Goal: Find specific fact: Find specific fact

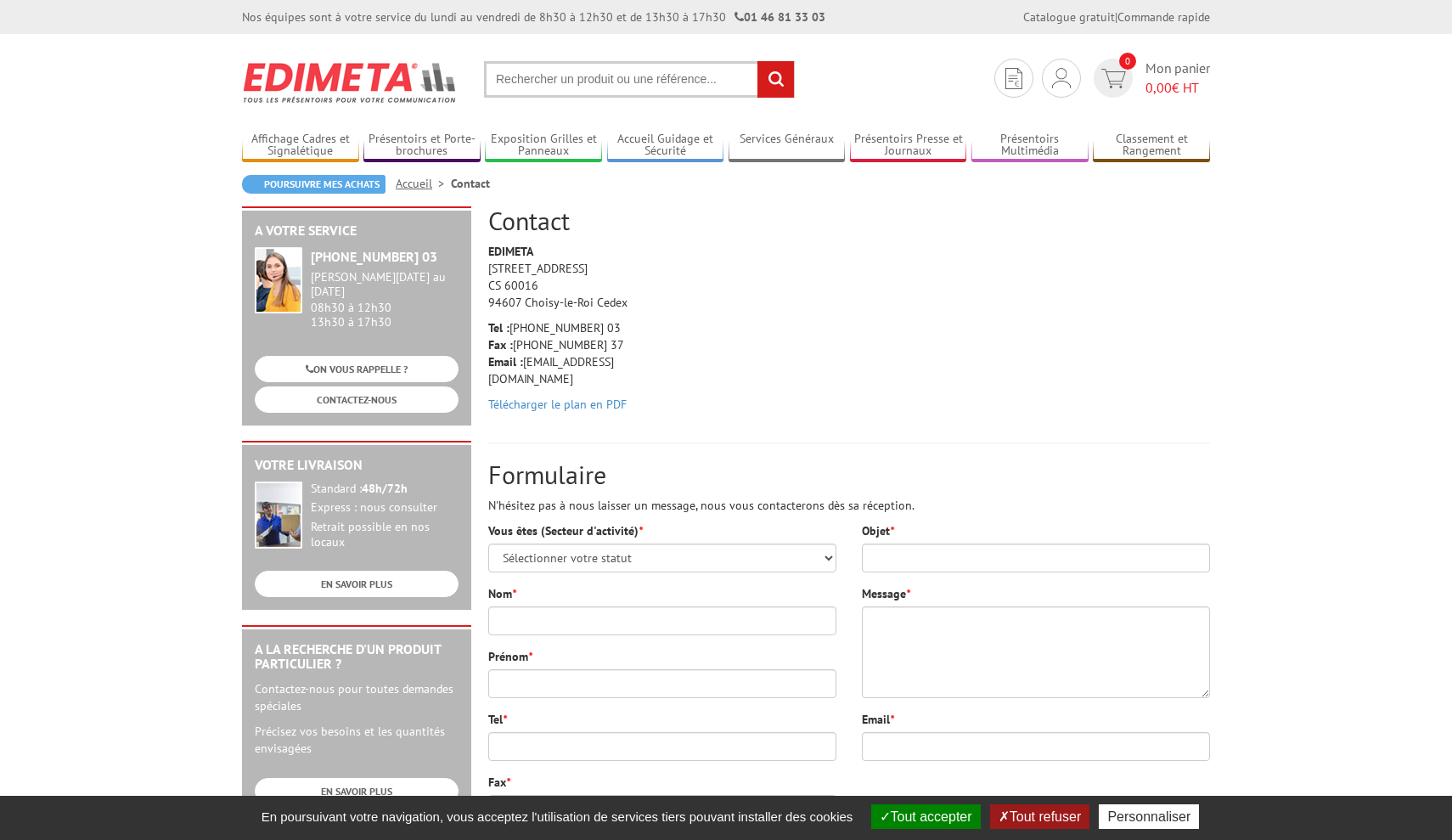
click at [336, 85] on img at bounding box center [350, 82] width 216 height 63
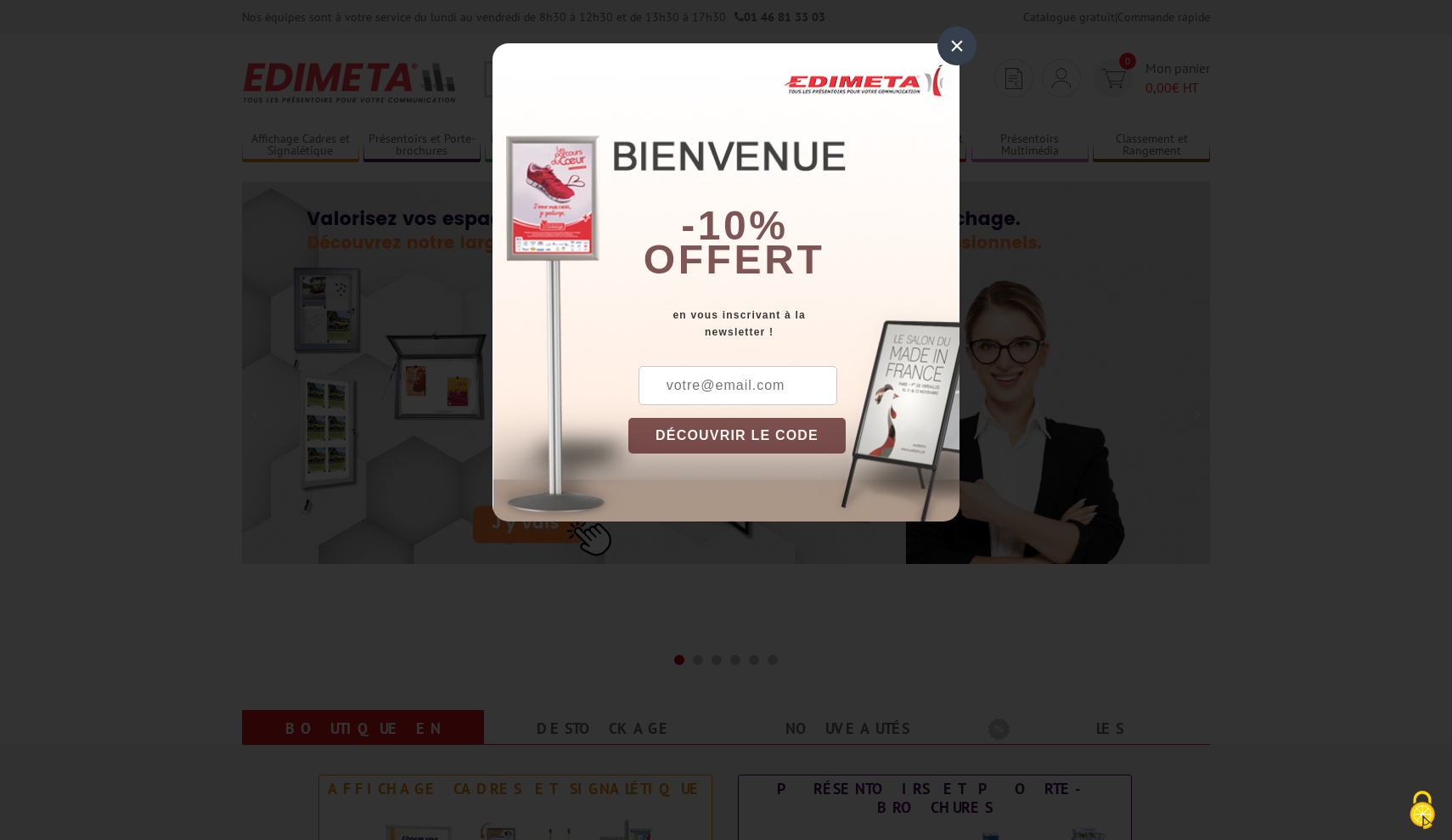
click at [950, 49] on div "×" at bounding box center [956, 45] width 39 height 39
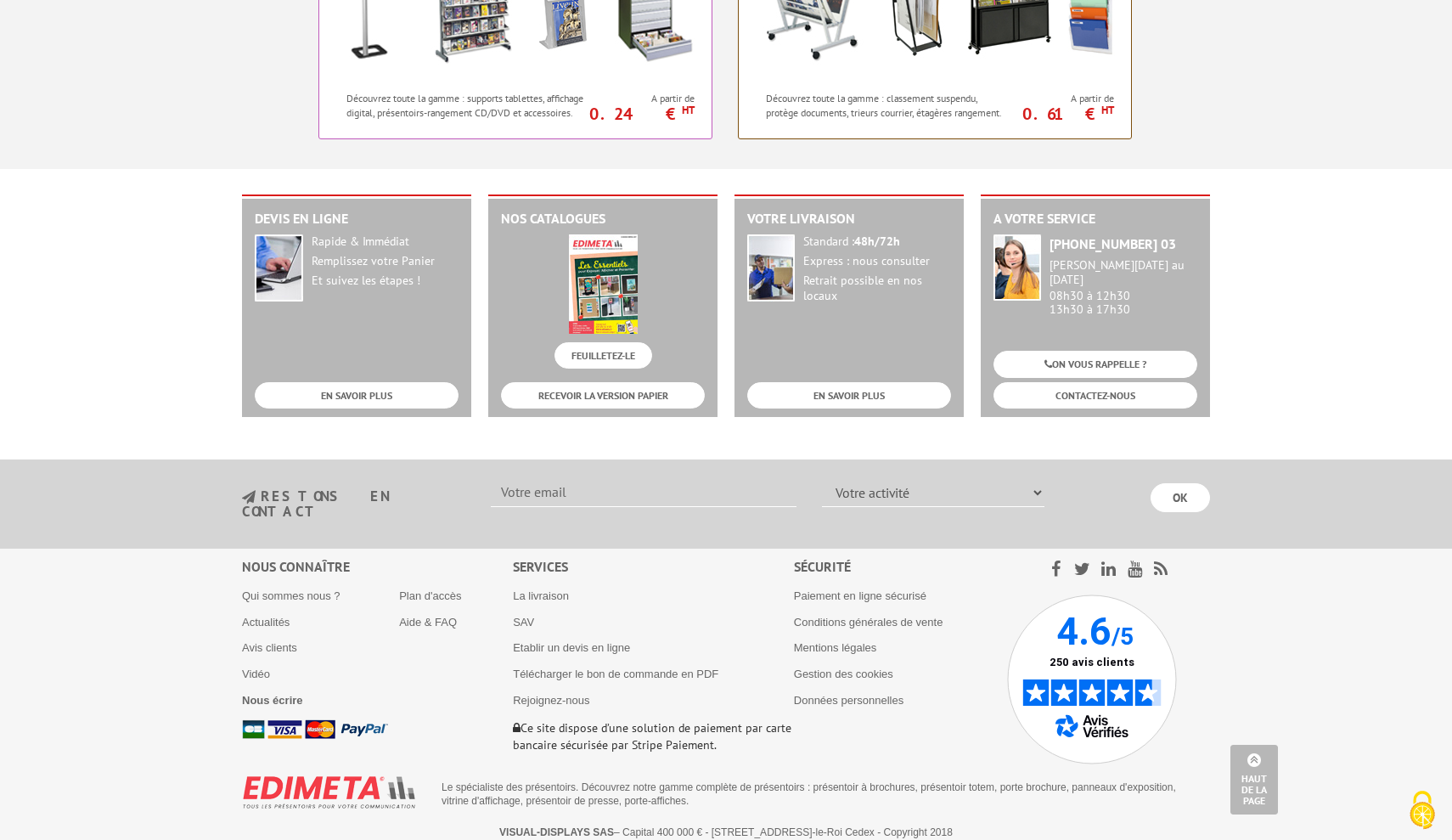
scroll to position [1662, 0]
click at [850, 642] on link "Mentions légales" at bounding box center [836, 648] width 84 height 13
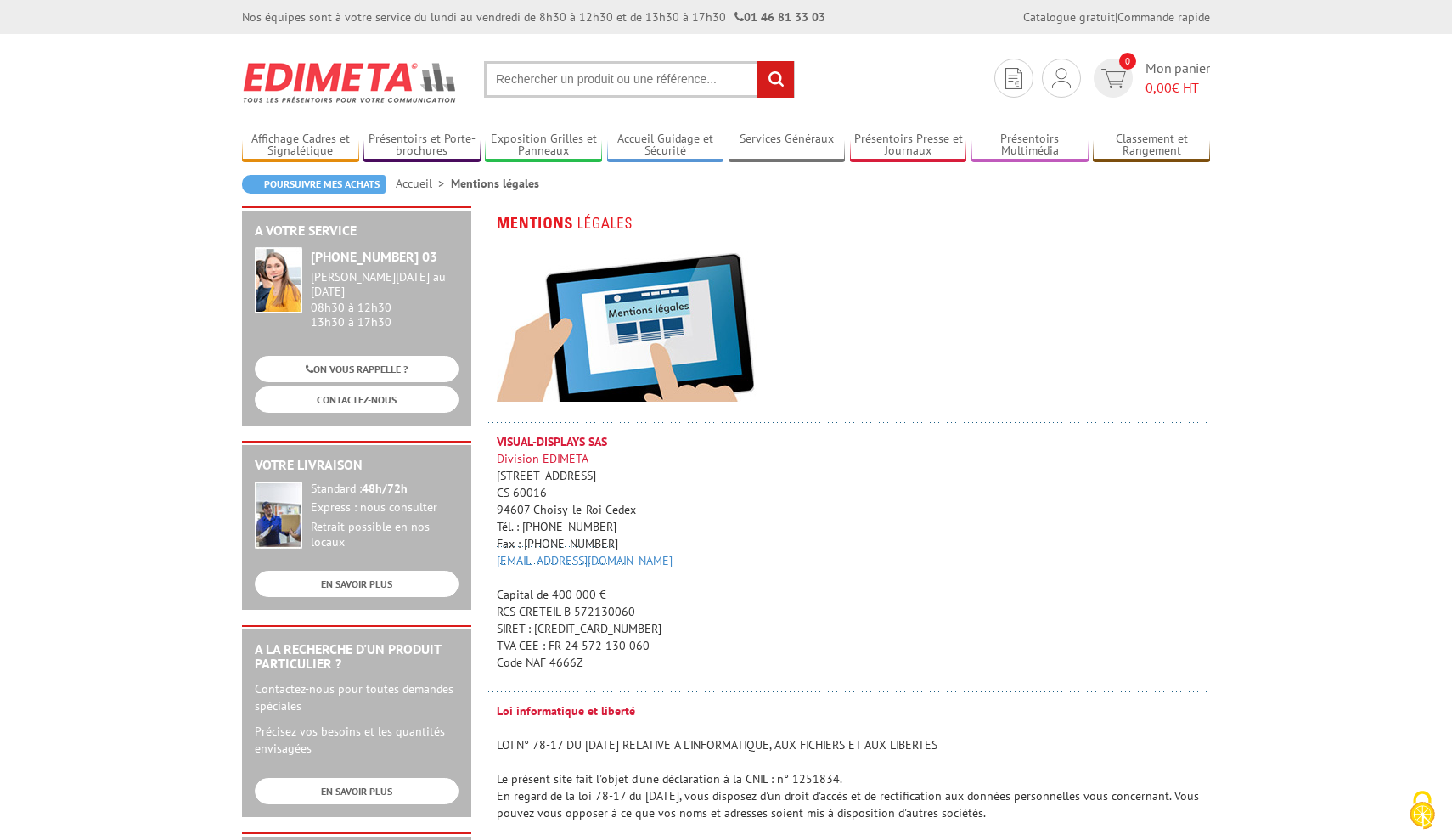
drag, startPoint x: 537, startPoint y: 633, endPoint x: 605, endPoint y: 631, distance: 68.0
click at [605, 631] on p "VISUAL-DISPLAYS SAS Division EDIMETA 10 Rue de la Darse CS 60016 94607 Choisy-l…" at bounding box center [853, 552] width 714 height 238
copy p "572 130 060"
